Goal: Information Seeking & Learning: Learn about a topic

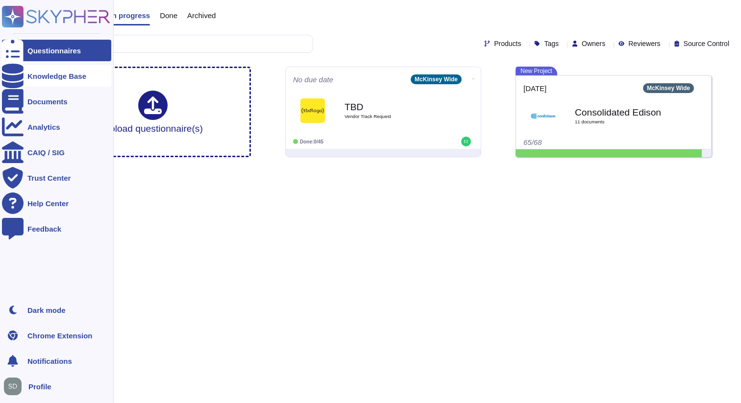
click at [53, 72] on div "Knowledge Base" at bounding box center [56, 76] width 109 height 22
